Goal: Task Accomplishment & Management: Complete application form

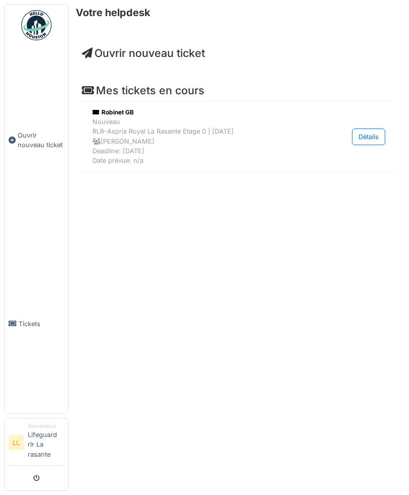
click at [33, 150] on span "Ouvrir nouveau ticket" at bounding box center [41, 140] width 46 height 19
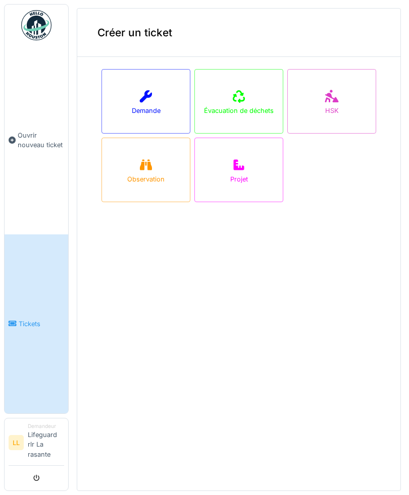
click at [149, 97] on icon at bounding box center [146, 96] width 12 height 12
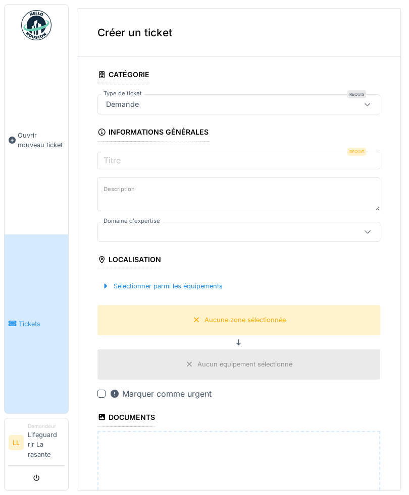
click at [345, 99] on div "Demande" at bounding box center [238, 104] width 283 height 20
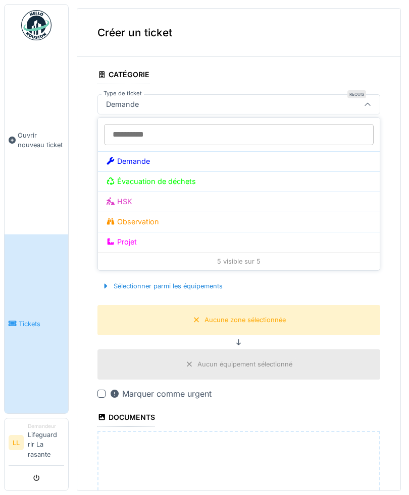
click at [315, 157] on div "Demande" at bounding box center [238, 161] width 265 height 11
click at [307, 156] on div "Demande" at bounding box center [238, 161] width 265 height 11
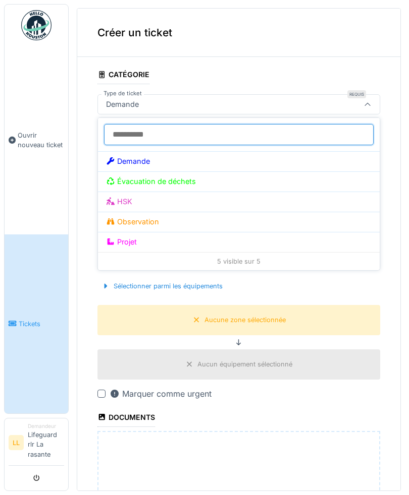
click at [308, 138] on input "Type de ticket" at bounding box center [238, 134] width 269 height 21
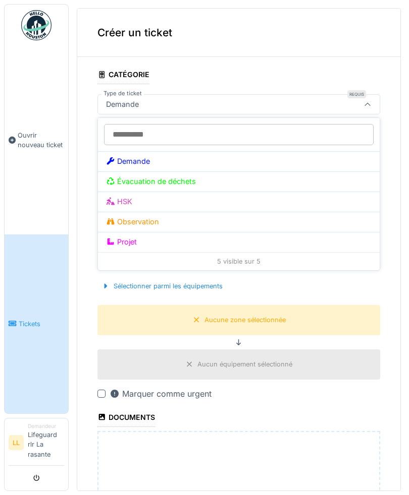
click at [301, 159] on div "Demande" at bounding box center [238, 161] width 265 height 11
click at [302, 165] on div "Demande" at bounding box center [238, 161] width 265 height 11
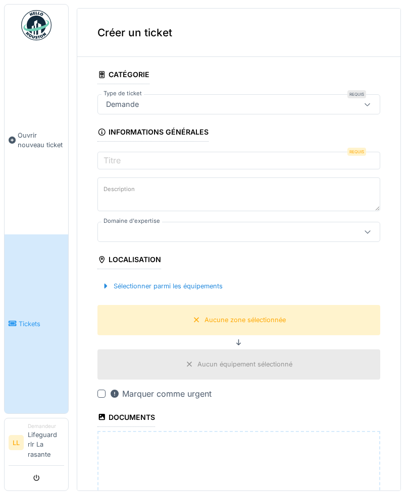
click at [313, 281] on div "Sélectionner parmi les équipements" at bounding box center [238, 286] width 283 height 30
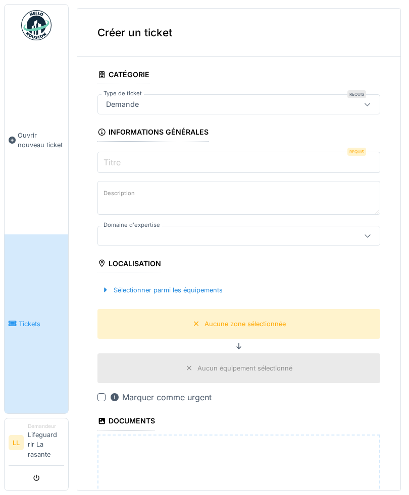
click at [312, 162] on input "Titre" at bounding box center [238, 162] width 283 height 21
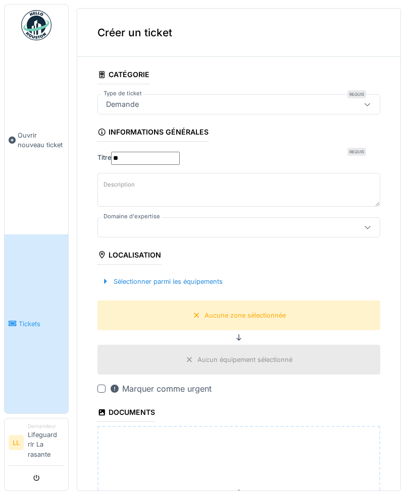
type input "*"
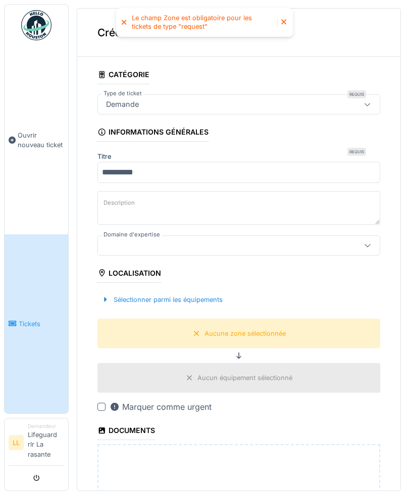
click at [238, 162] on input "**********" at bounding box center [238, 172] width 283 height 21
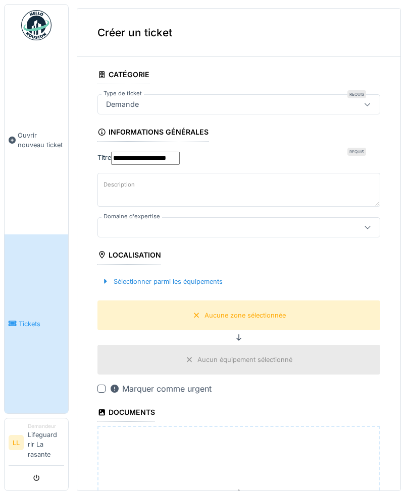
click at [180, 164] on input "**********" at bounding box center [145, 158] width 69 height 13
type input "**********"
click at [354, 242] on fieldset "**********" at bounding box center [238, 344] width 283 height 558
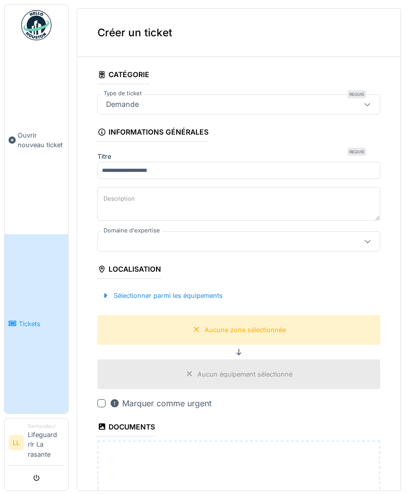
click at [351, 232] on div at bounding box center [238, 242] width 283 height 20
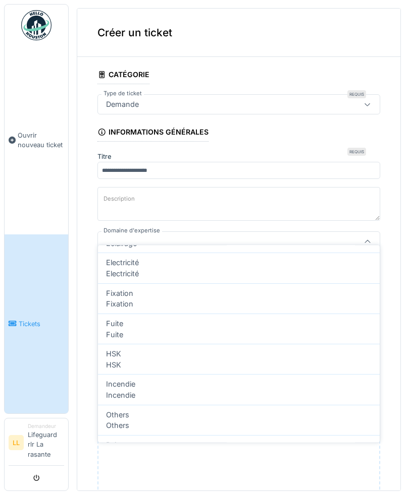
scroll to position [172, 0]
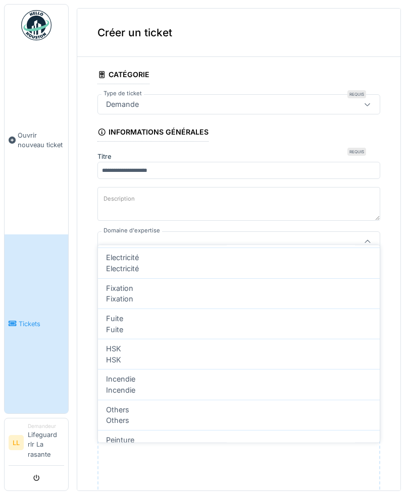
click at [264, 324] on div "Fuite" at bounding box center [238, 318] width 265 height 11
type input "***"
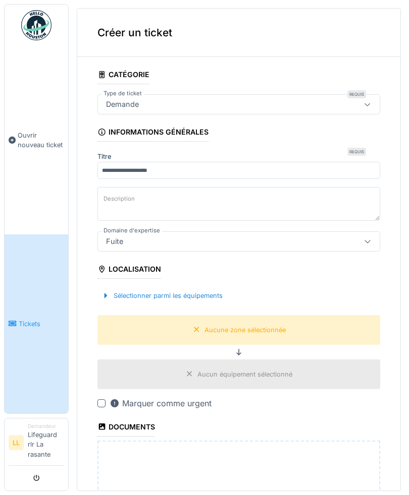
click at [280, 325] on div "Aucune zone sélectionnée" at bounding box center [244, 330] width 81 height 10
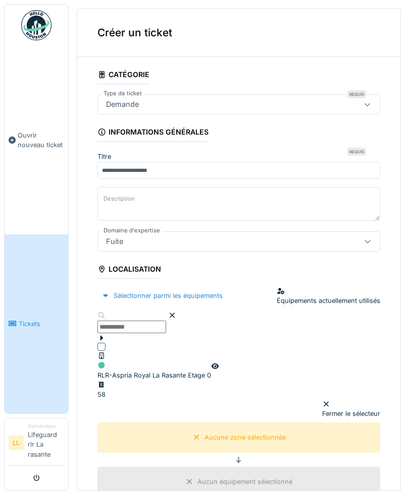
click at [155, 321] on input "text" at bounding box center [131, 327] width 69 height 13
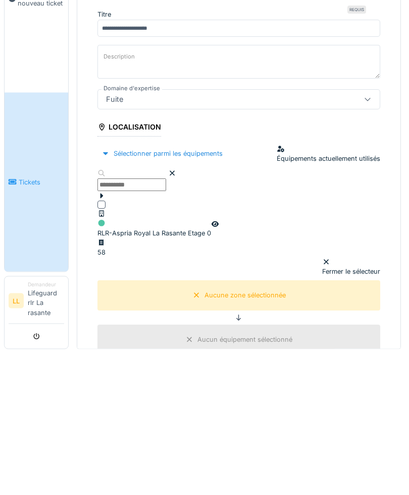
click at [105, 335] on icon at bounding box center [101, 338] width 8 height 7
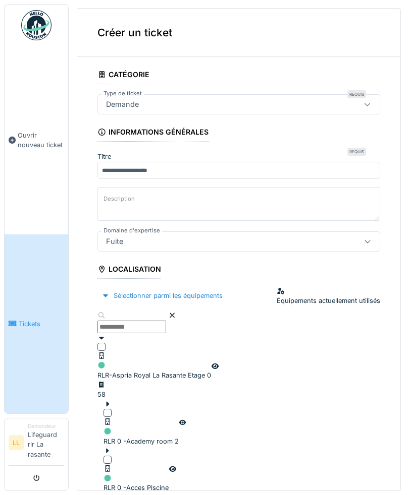
click at [129, 343] on div at bounding box center [154, 347] width 114 height 8
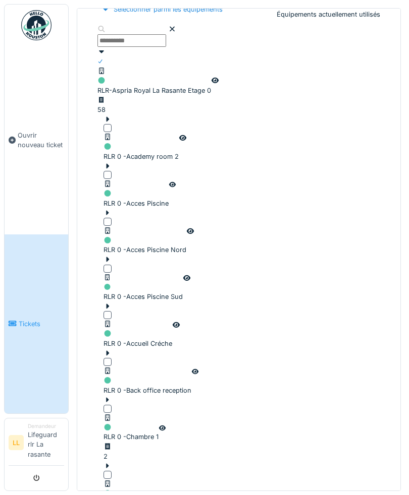
scroll to position [286, 0]
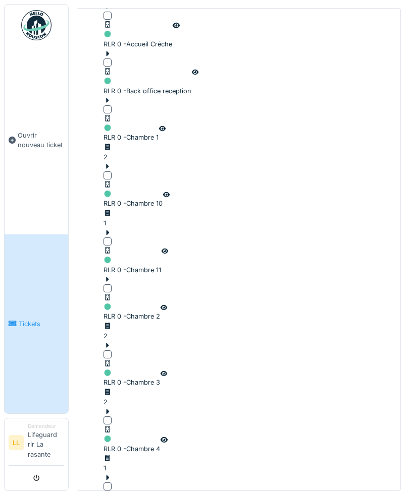
scroll to position [587, 0]
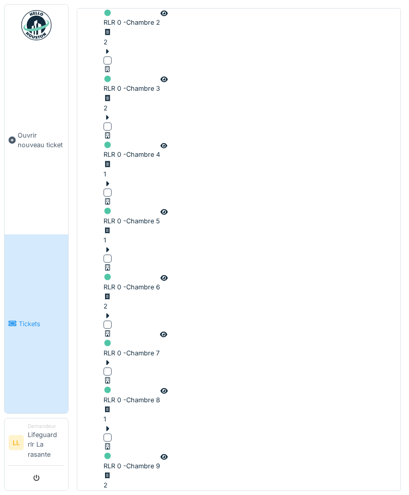
scroll to position [878, 0]
